Goal: Information Seeking & Learning: Understand process/instructions

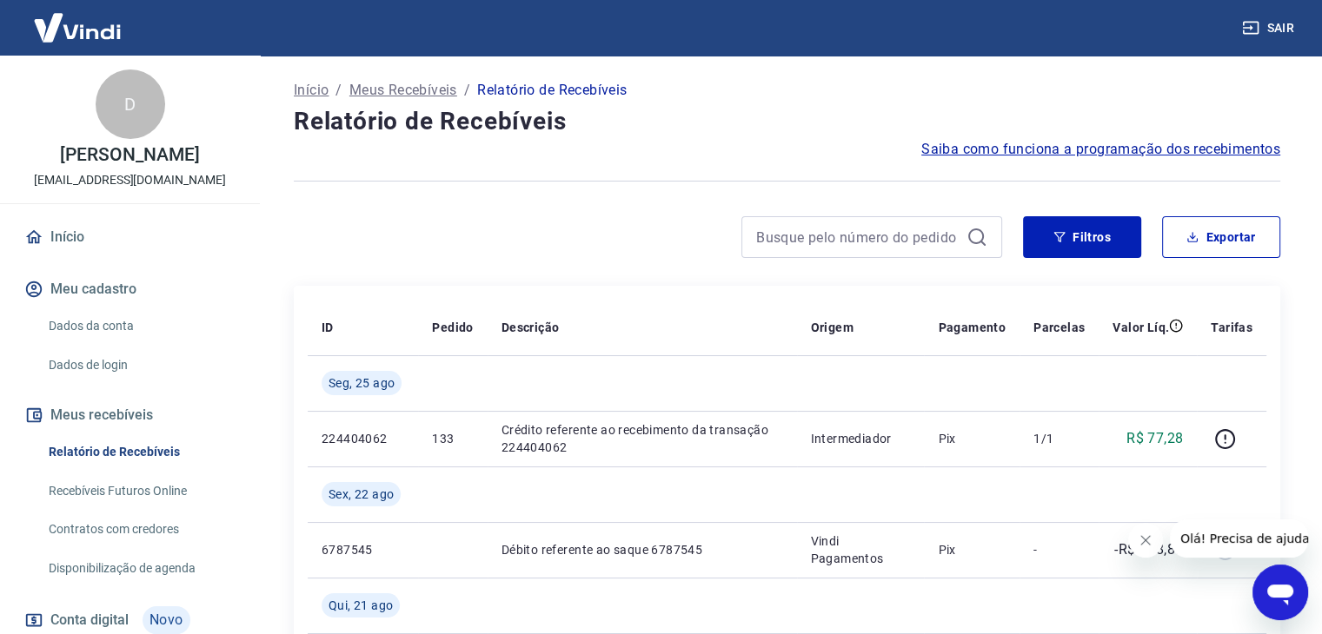
click at [147, 509] on link "Recebíveis Futuros Online" at bounding box center [140, 492] width 197 height 36
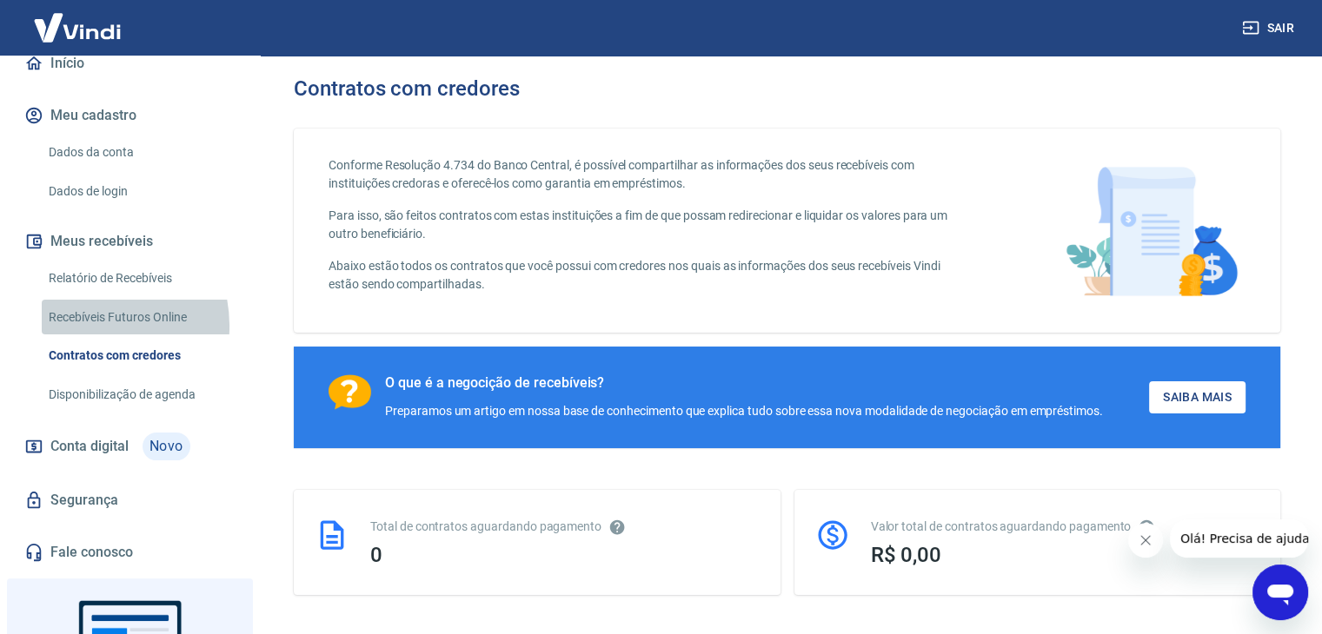
click at [84, 335] on link "Recebíveis Futuros Online" at bounding box center [140, 318] width 197 height 36
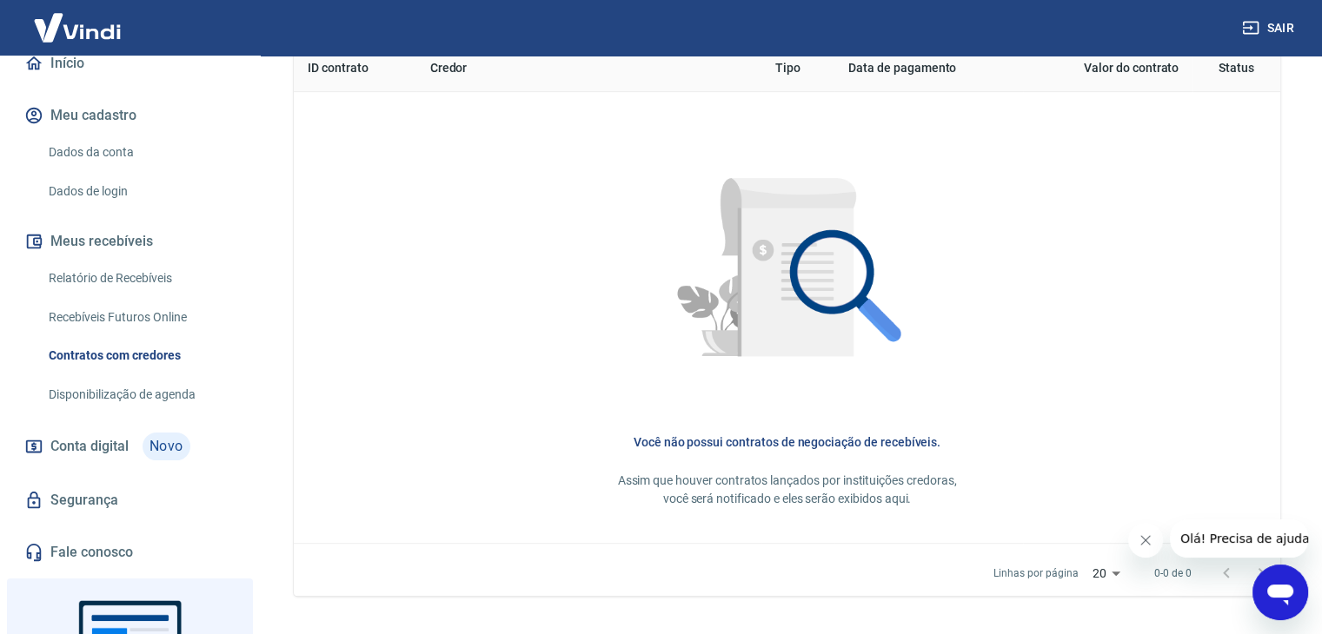
scroll to position [694, 0]
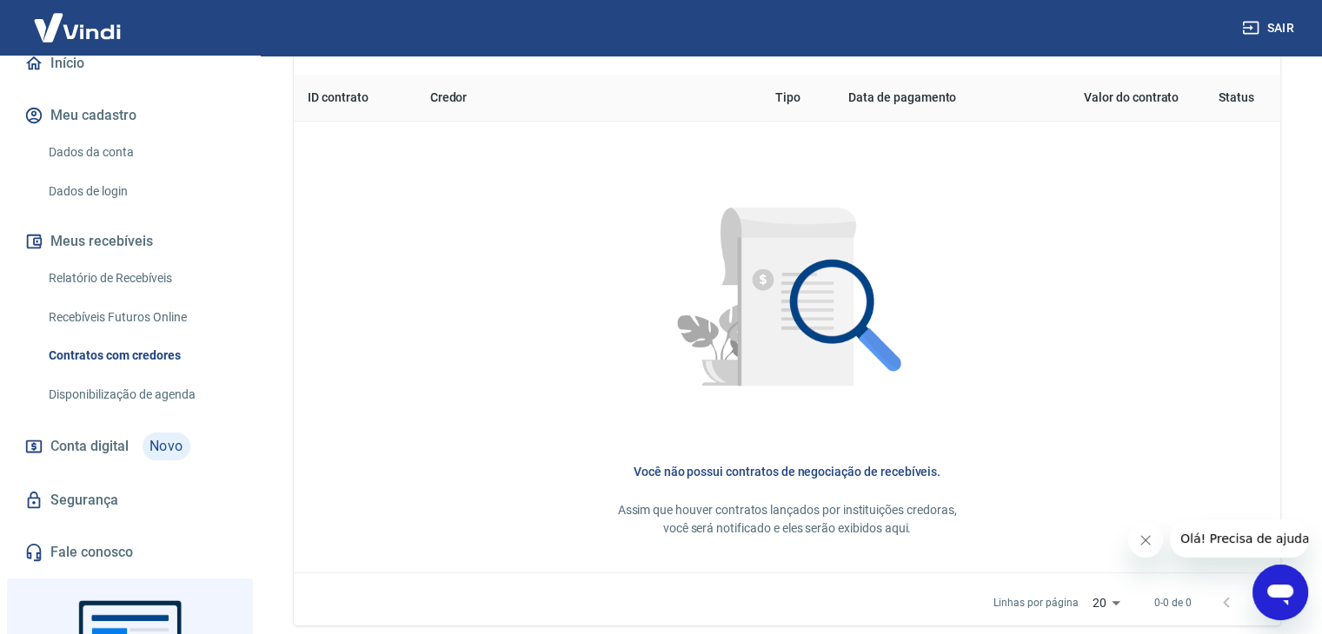
click at [1185, 421] on div at bounding box center [787, 302] width 931 height 307
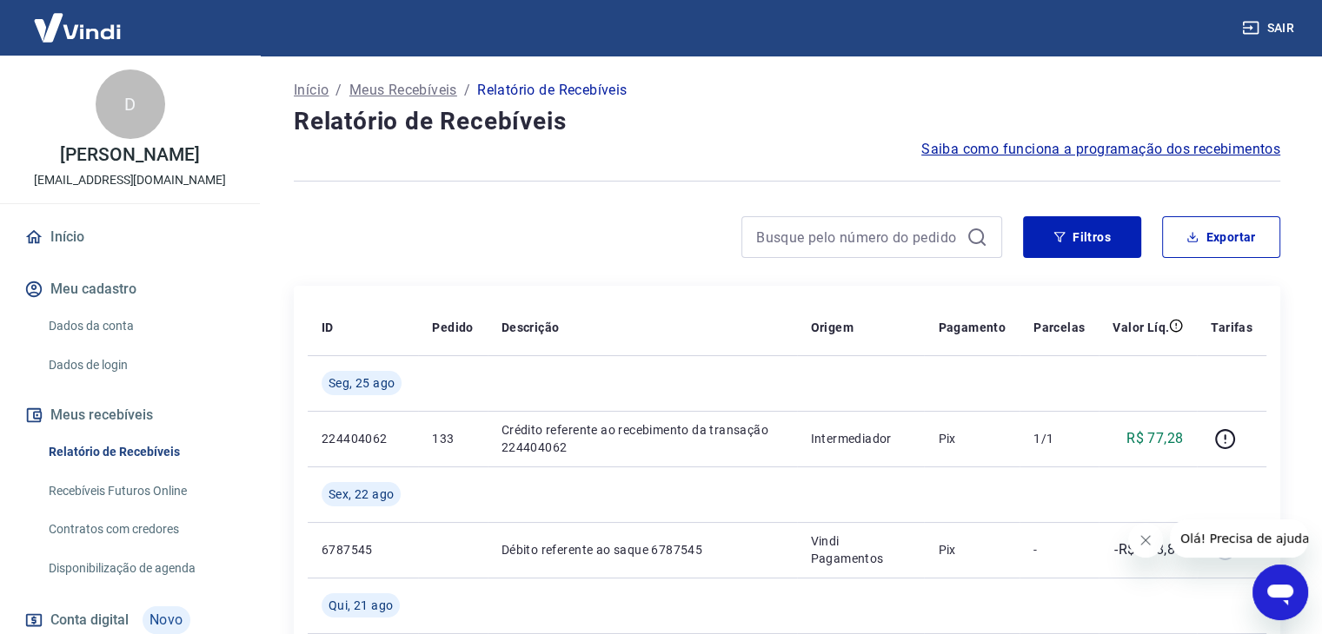
click at [1112, 147] on span "Saiba como funciona a programação dos recebimentos" at bounding box center [1100, 149] width 359 height 21
